Goal: Find specific page/section: Find specific page/section

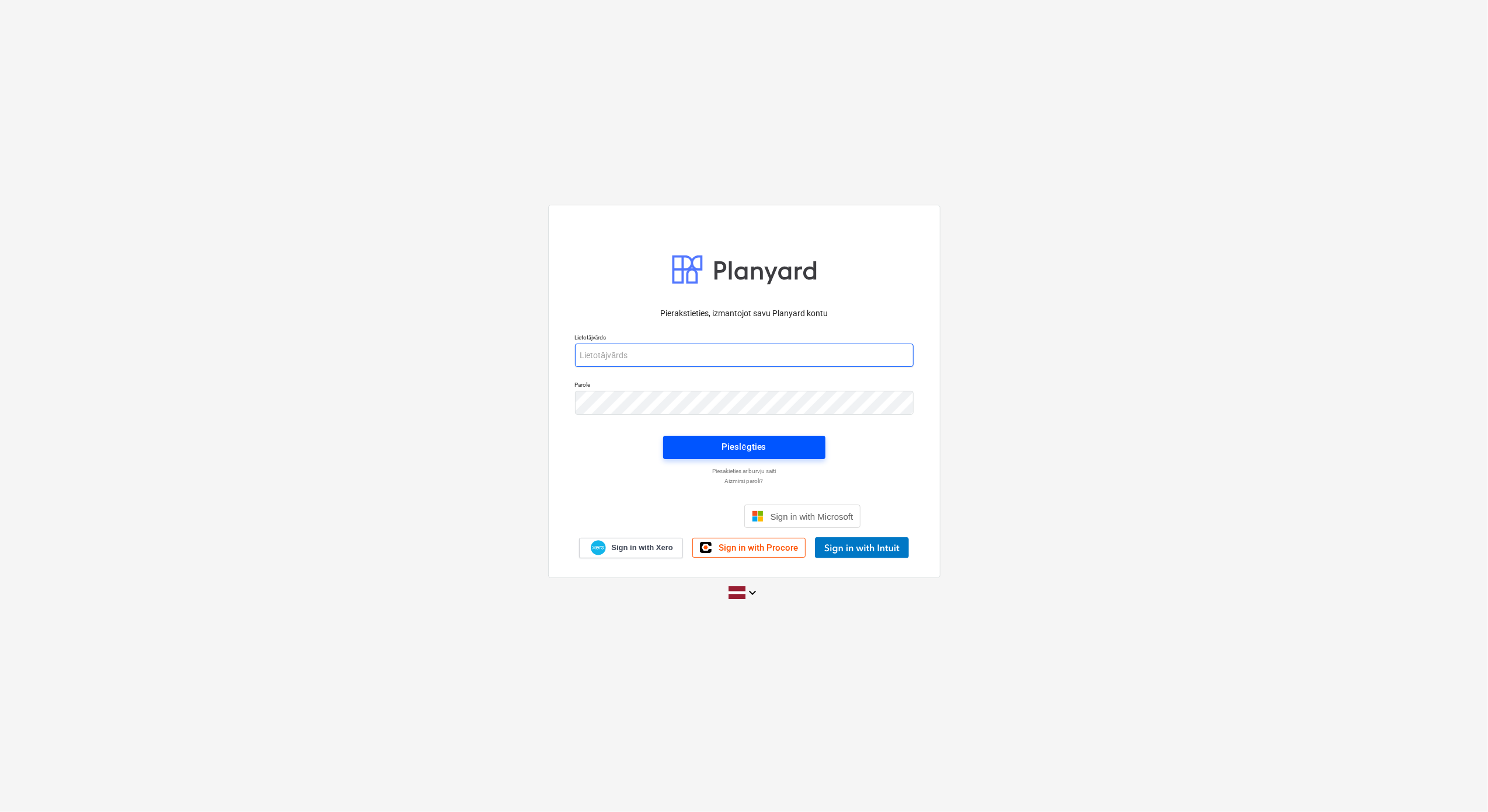
type input "[PERSON_NAME][EMAIL_ADDRESS][DOMAIN_NAME]"
click at [774, 449] on span "Pieslēgties" at bounding box center [744, 446] width 135 height 15
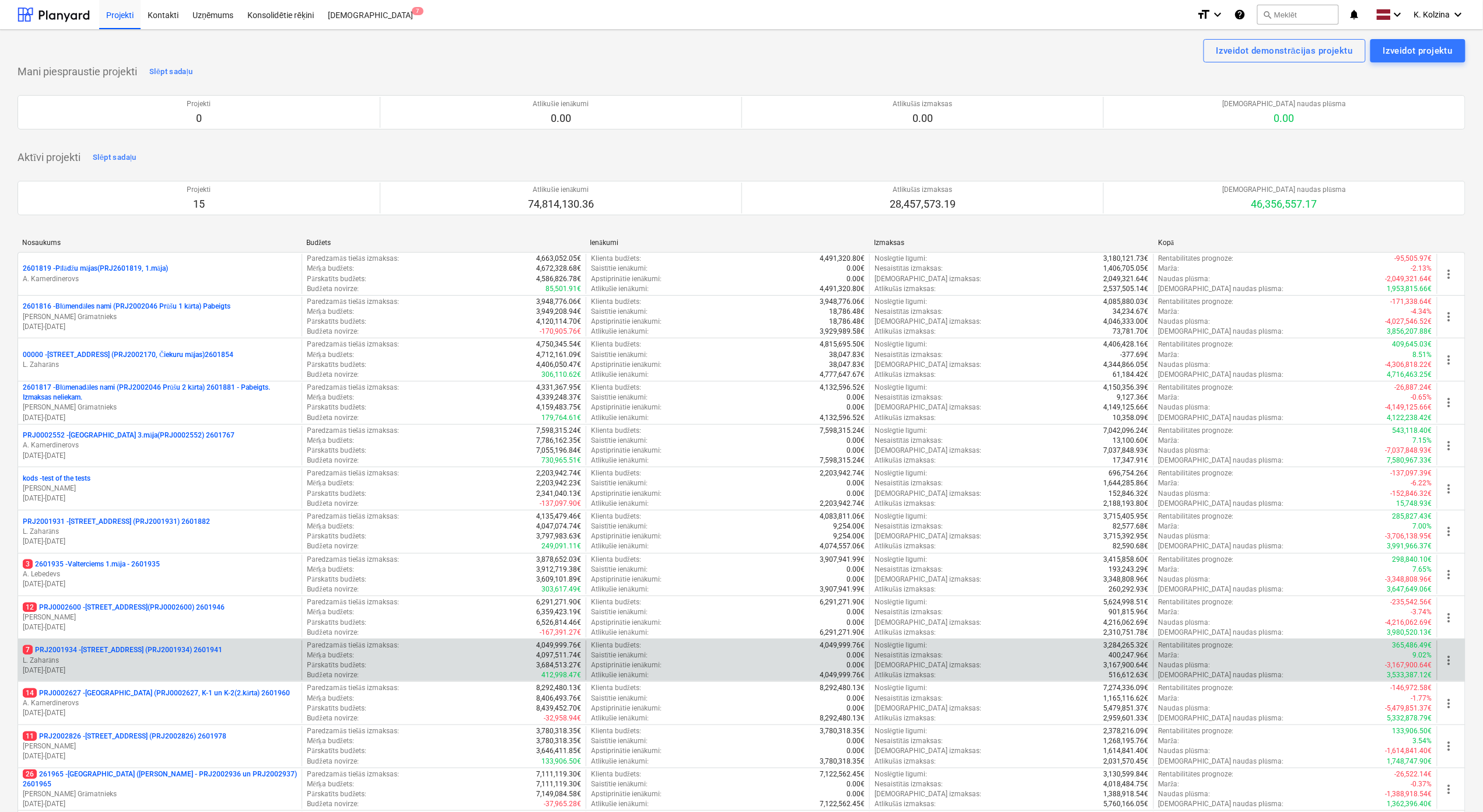
click at [194, 655] on p "7 PRJ2001934 - [STREET_ADDRESS] (PRJ2001934) 2601941" at bounding box center [123, 650] width 200 height 10
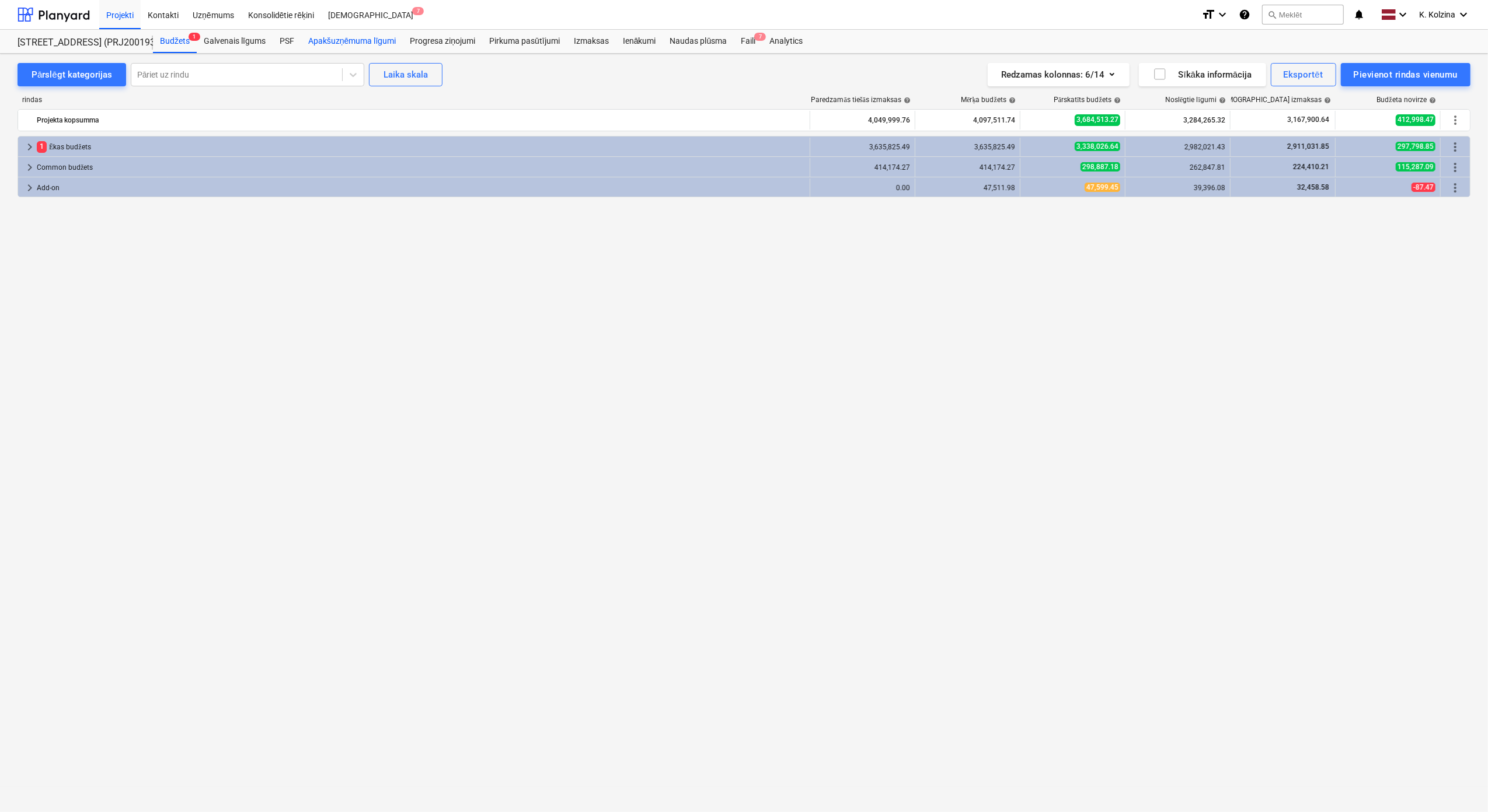
click at [358, 42] on div "Apakšuzņēmuma līgumi" at bounding box center [352, 41] width 102 height 23
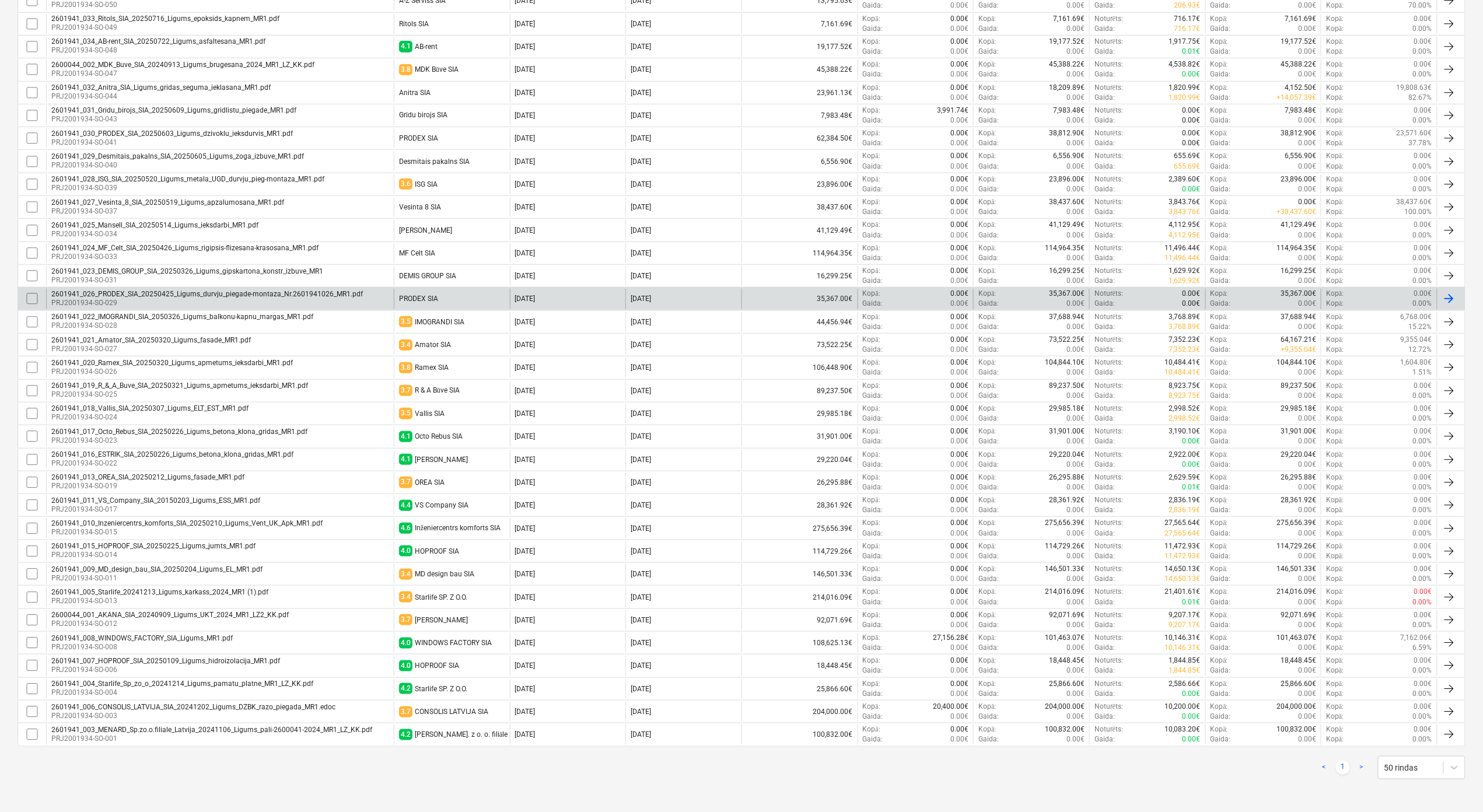
scroll to position [136, 0]
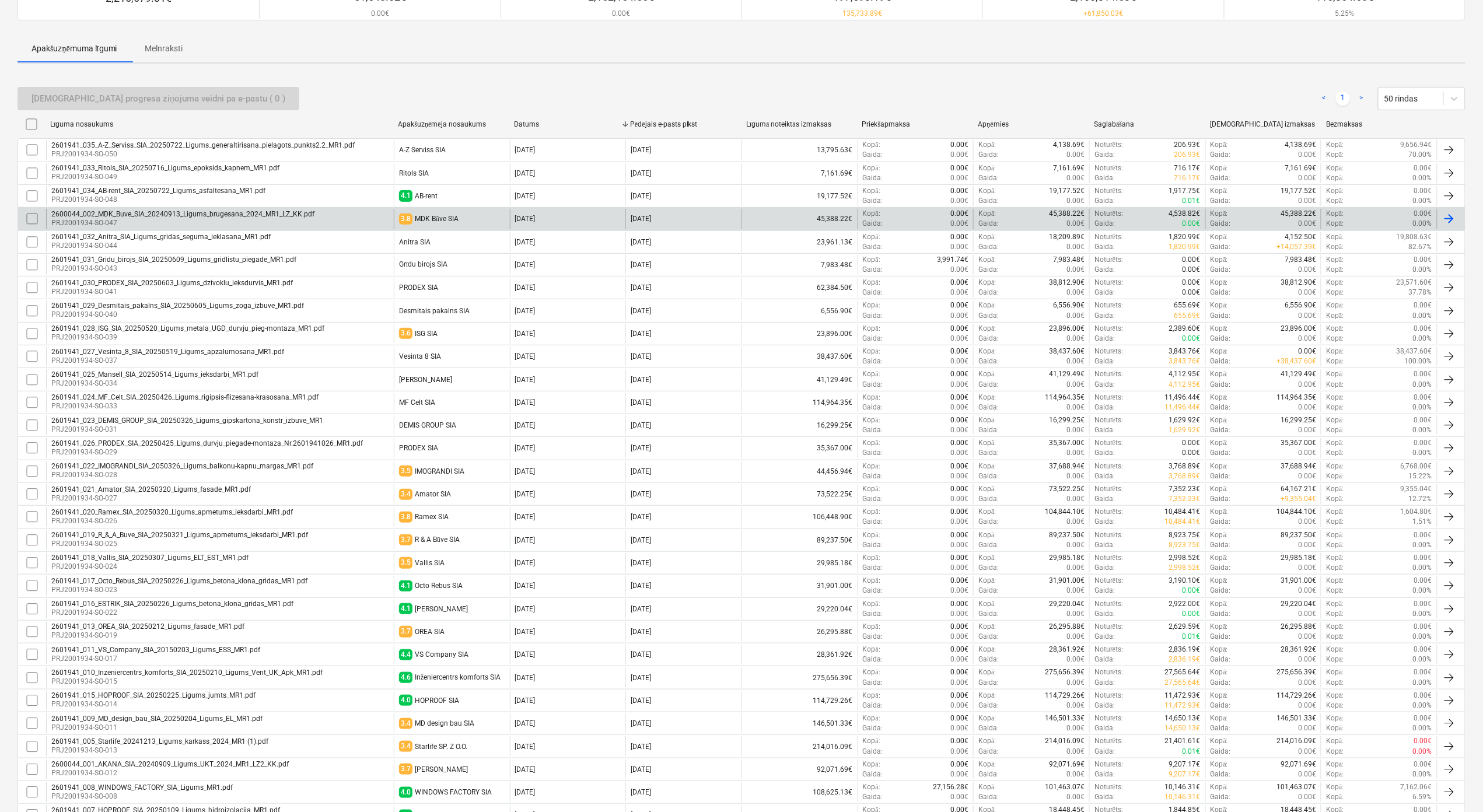
click at [118, 213] on div "2600044_002_MDK_Buve_SIA_20240913_Ligums_brugesana_2024_MR1_LZ_KK.pdf" at bounding box center [183, 214] width 263 height 8
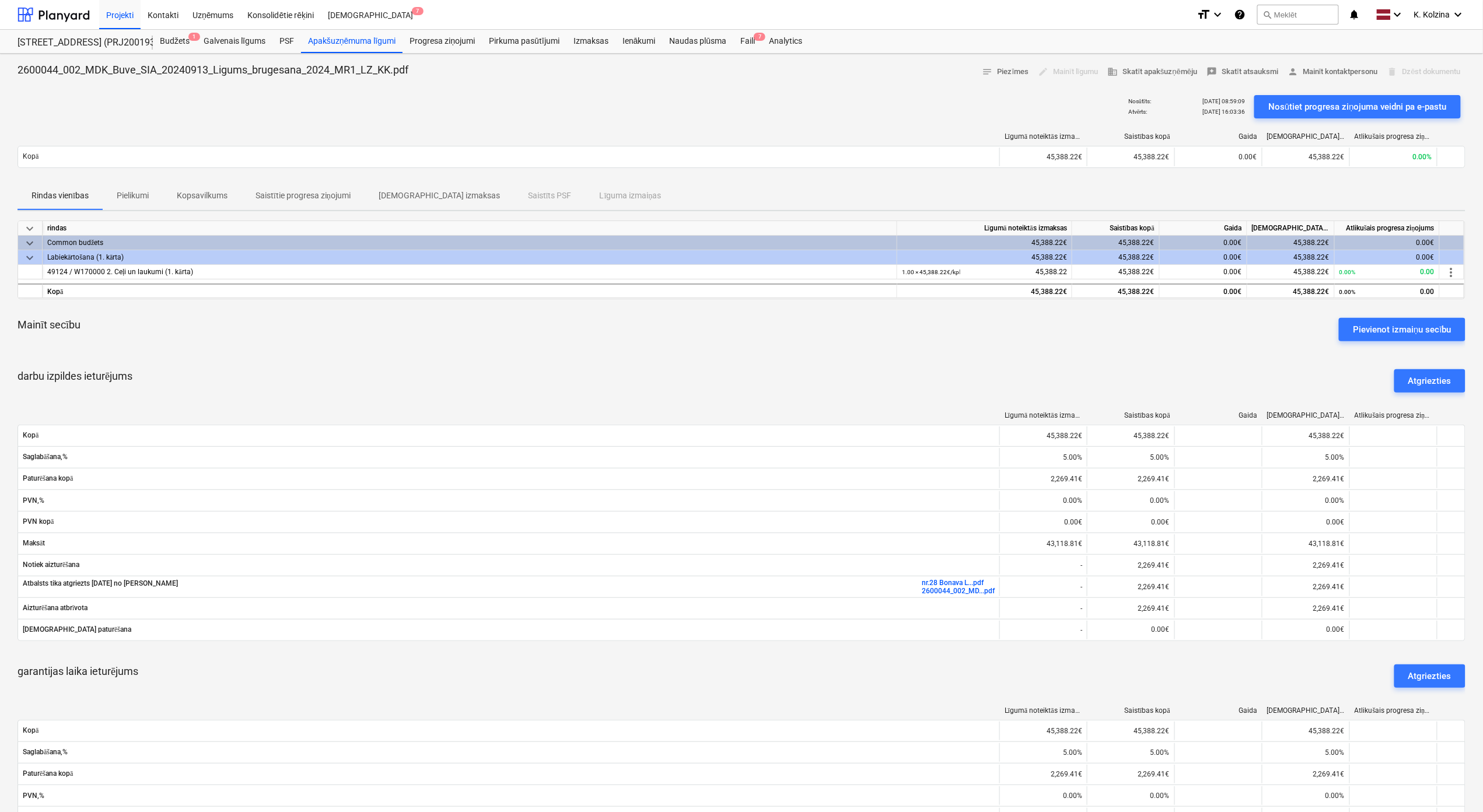
click at [140, 195] on p "Pielikumi" at bounding box center [132, 195] width 32 height 12
